Goal: Information Seeking & Learning: Learn about a topic

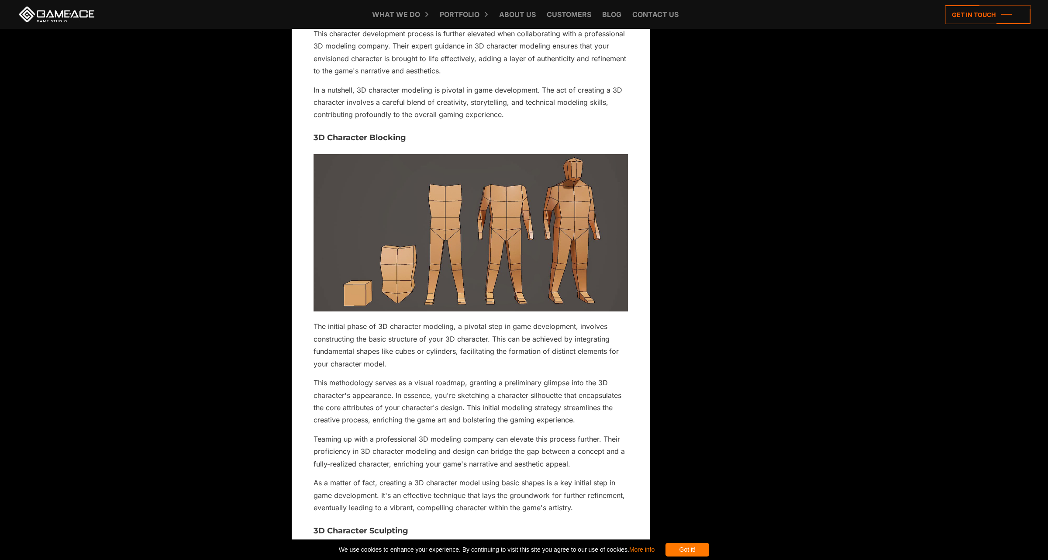
scroll to position [3364, 0]
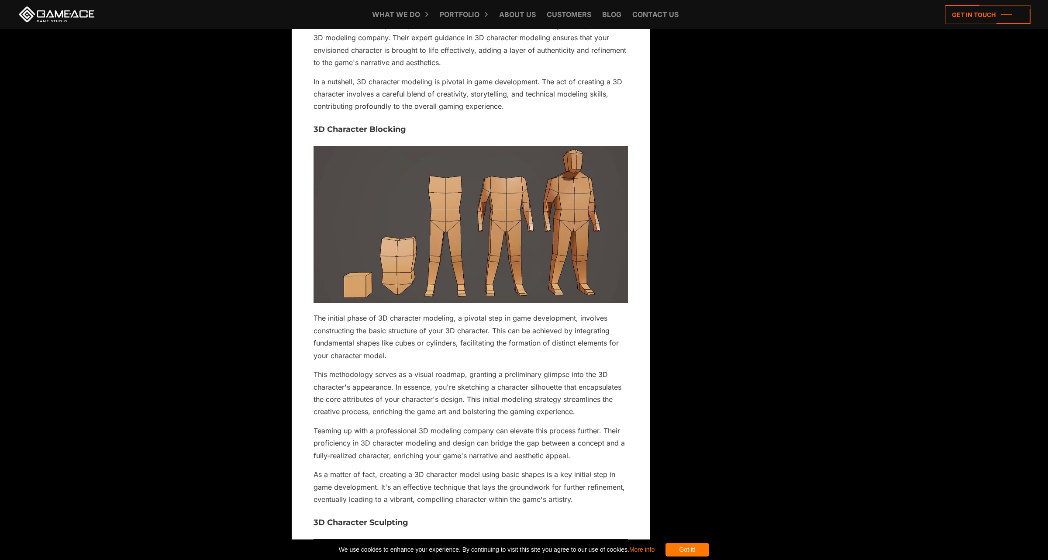
click at [539, 224] on img at bounding box center [471, 224] width 315 height 157
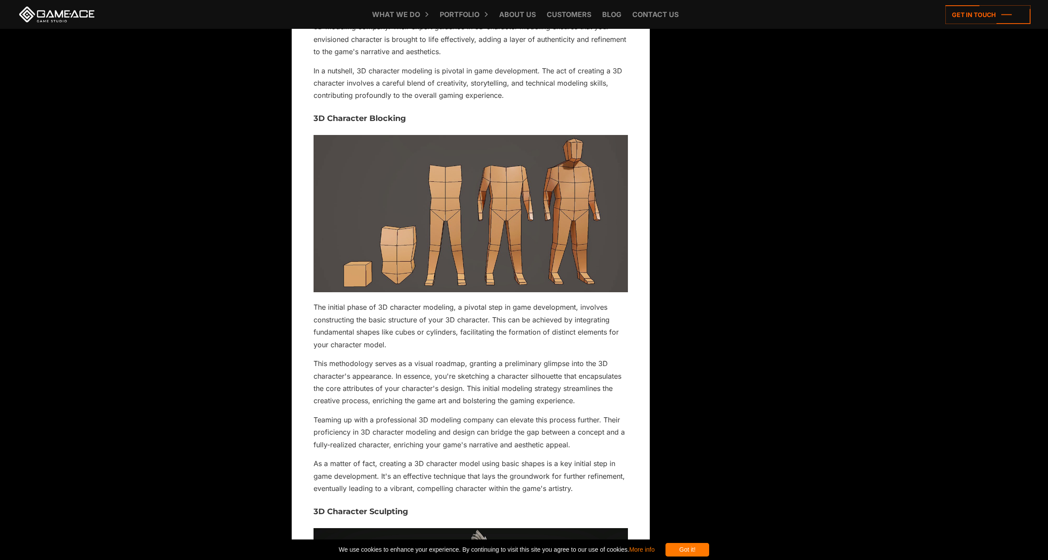
scroll to position [3374, 0]
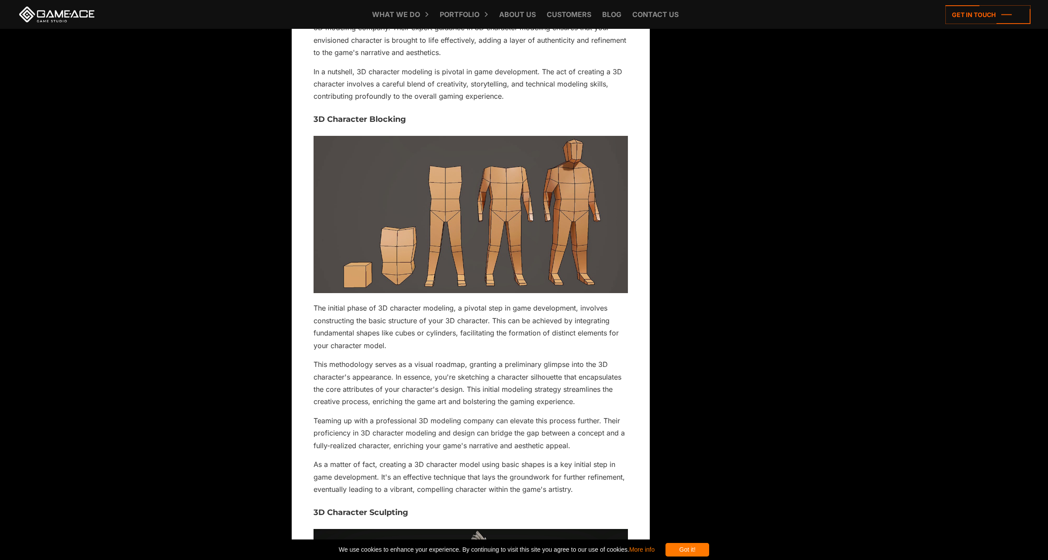
drag, startPoint x: 530, startPoint y: 203, endPoint x: 531, endPoint y: 219, distance: 15.8
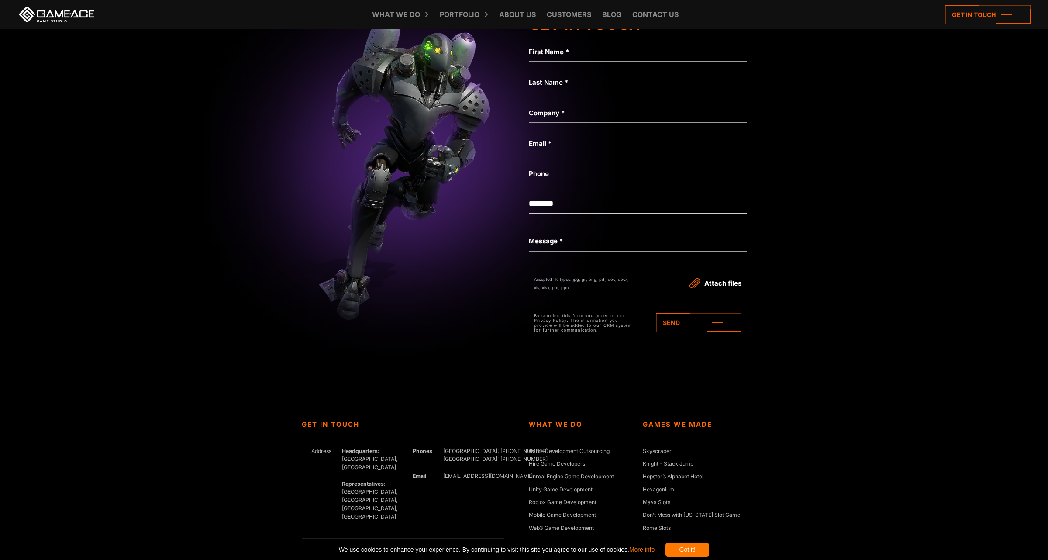
scroll to position [6603, 0]
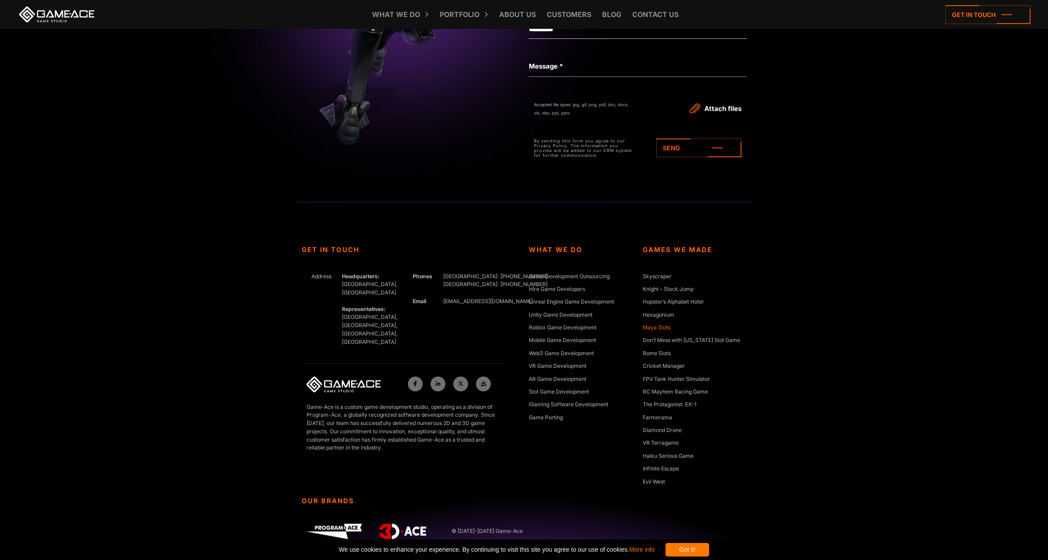
click at [662, 324] on link "Maya Slots" at bounding box center [657, 328] width 28 height 9
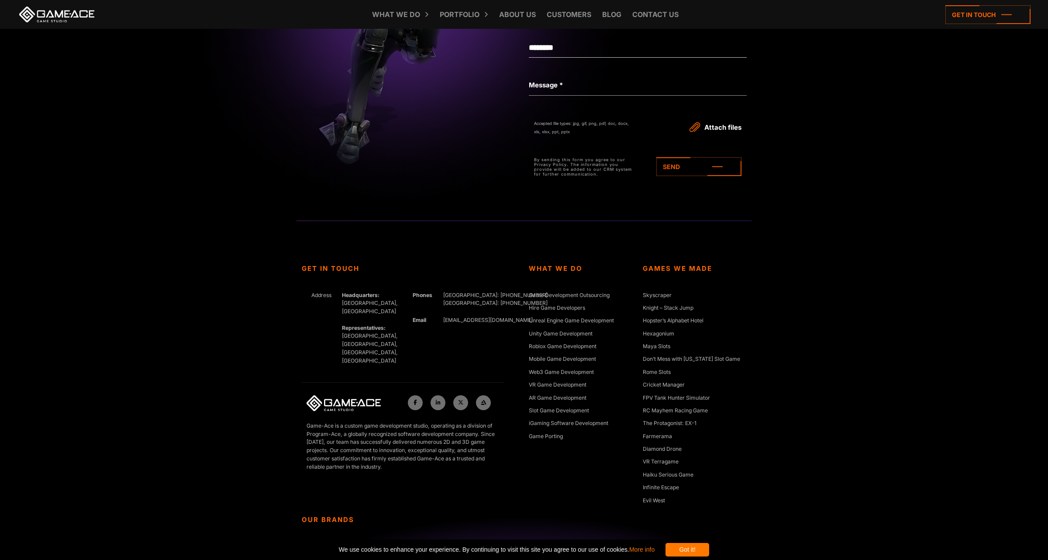
scroll to position [2435, 0]
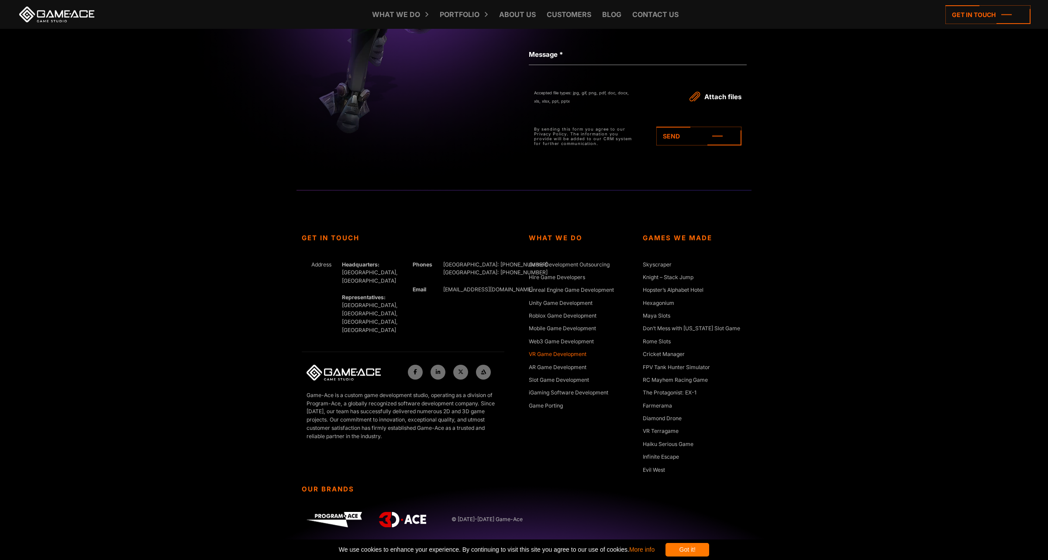
click at [546, 353] on link "VR Game Development" at bounding box center [558, 354] width 58 height 9
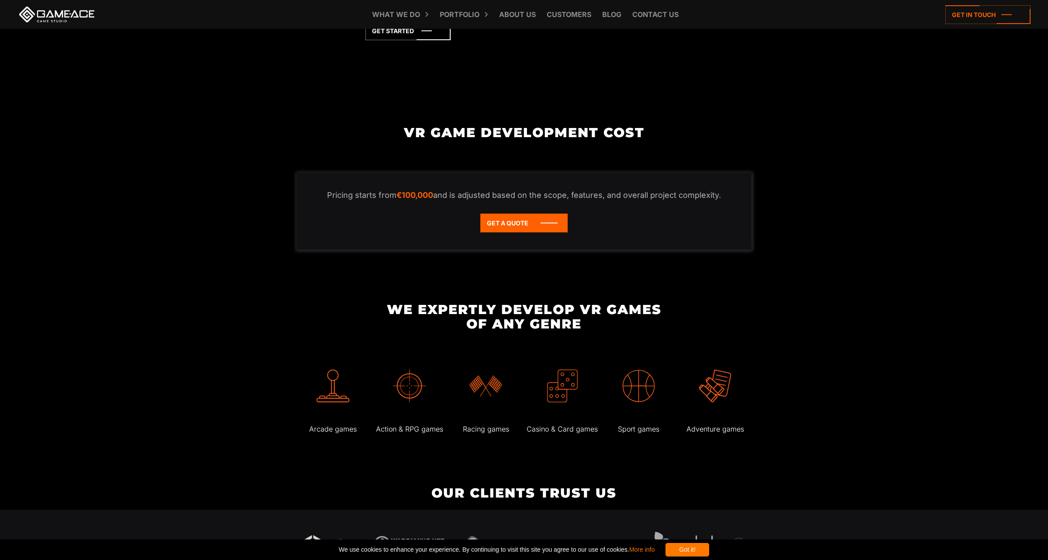
scroll to position [1704, 0]
click at [570, 377] on img at bounding box center [562, 385] width 33 height 33
click at [567, 422] on p "Casino & Card games" at bounding box center [563, 428] width 74 height 13
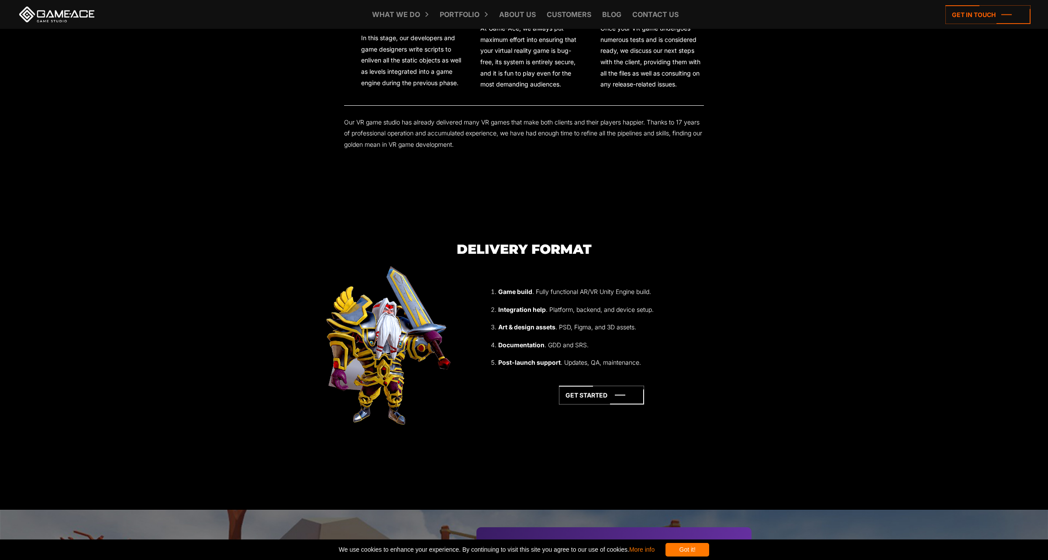
scroll to position [2577, 0]
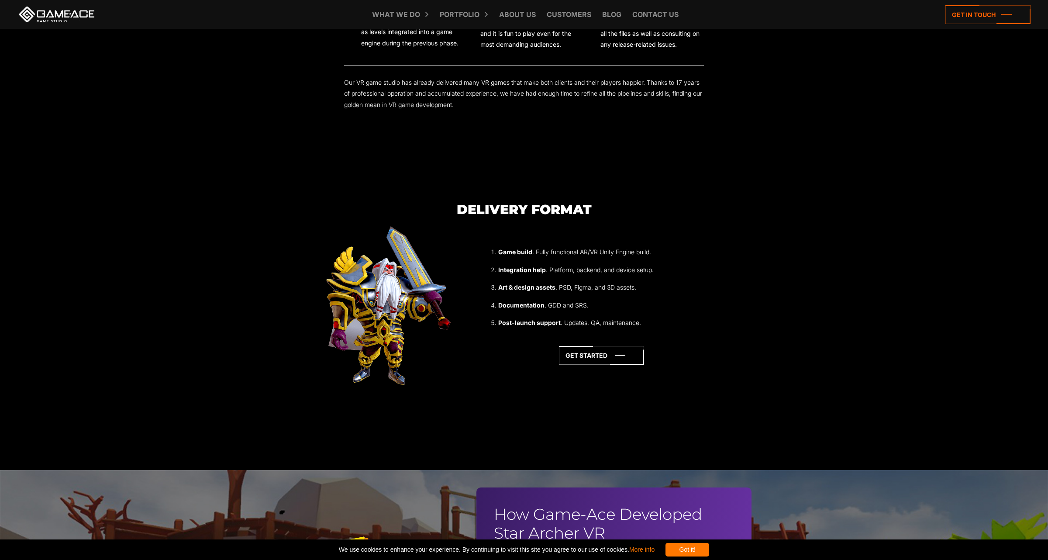
drag, startPoint x: 830, startPoint y: 306, endPoint x: 829, endPoint y: 316, distance: 10.6
click at [829, 312] on section "Delivery format Game build . Fully functional AR/VR Unity Engine build. Integra…" at bounding box center [524, 319] width 1048 height 235
